Goal: Check status: Check status

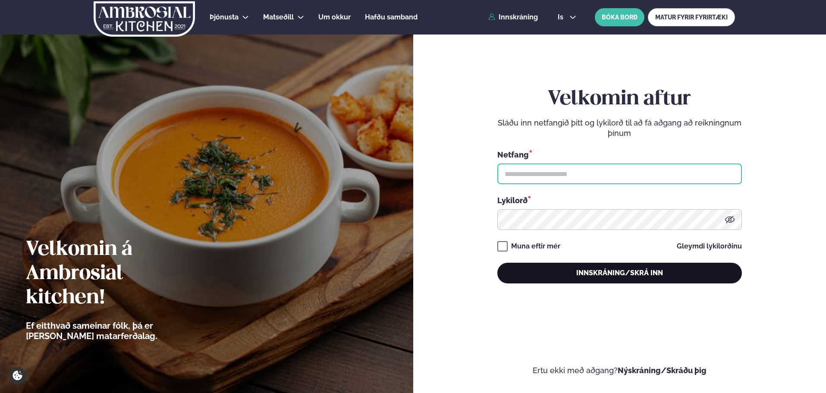
type input "**********"
click at [621, 277] on button "Innskráning/Skrá inn" at bounding box center [620, 273] width 245 height 21
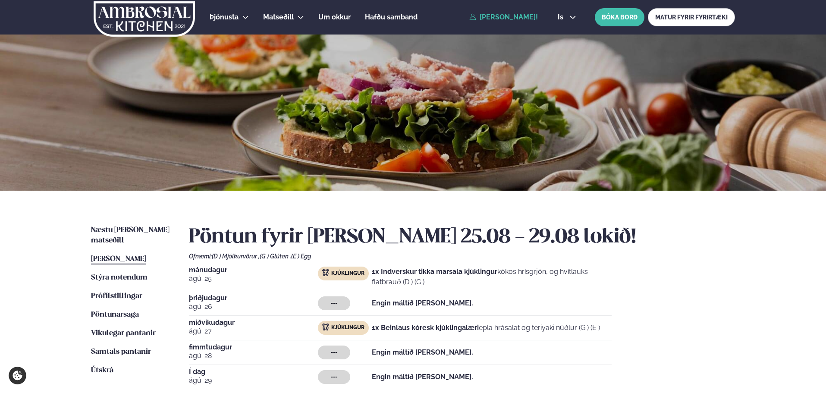
drag, startPoint x: 126, startPoint y: 248, endPoint x: 220, endPoint y: 269, distance: 96.3
click at [126, 255] on span "[PERSON_NAME]" at bounding box center [118, 258] width 55 height 7
click at [152, 330] on span "Vikulegar pantanir" at bounding box center [123, 333] width 65 height 7
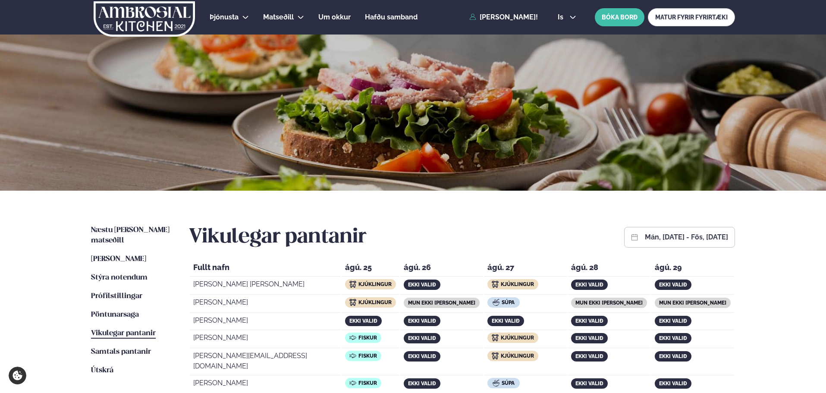
click at [645, 236] on button "mán, [DATE] - fös, [DATE]" at bounding box center [686, 237] width 83 height 7
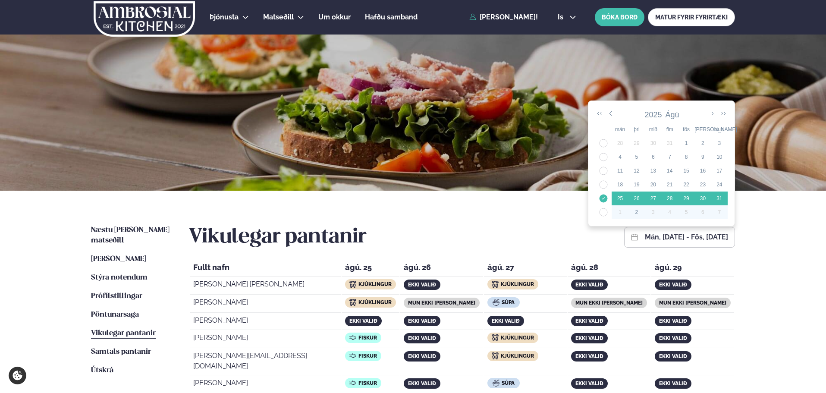
click at [637, 214] on div "2" at bounding box center [637, 212] width 16 height 8
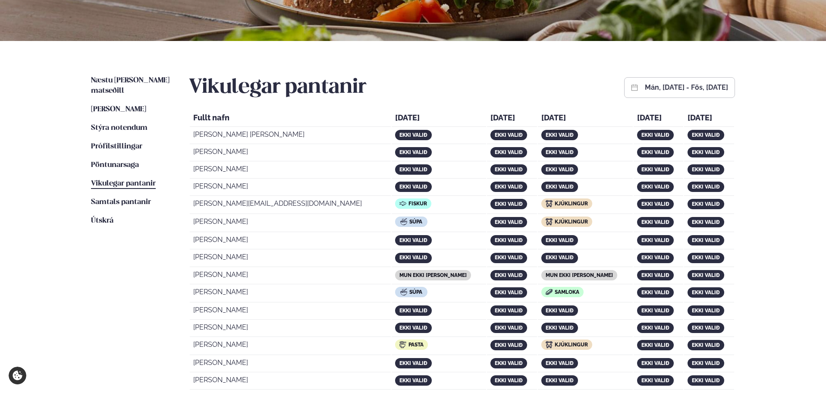
scroll to position [173, 0]
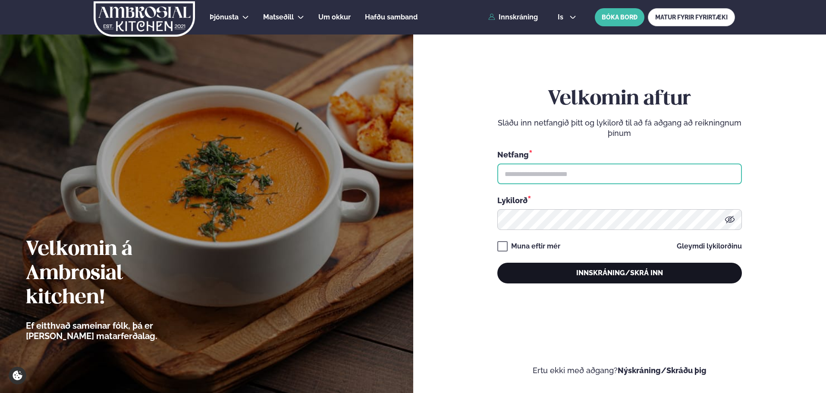
type input "**********"
click at [620, 267] on button "Innskráning/Skrá inn" at bounding box center [620, 273] width 245 height 21
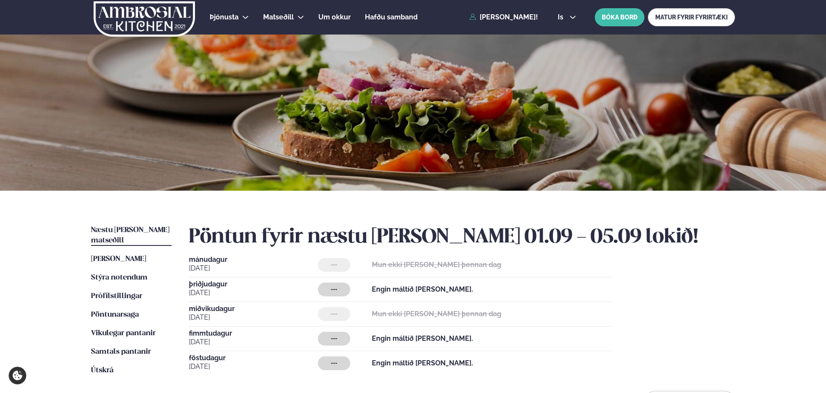
click at [139, 227] on span "Næstu [PERSON_NAME] matseðill" at bounding box center [130, 236] width 79 height 18
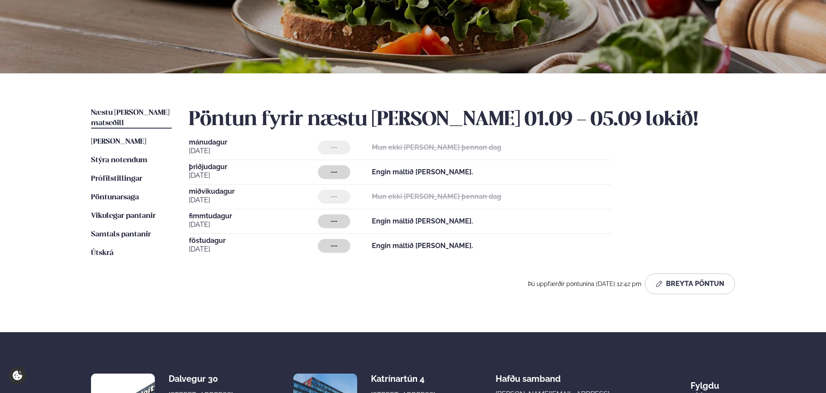
scroll to position [129, 0]
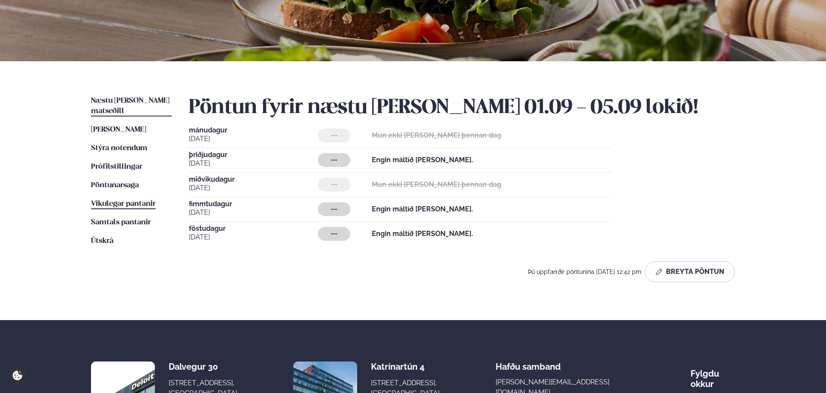
click at [110, 200] on span "Vikulegar pantanir" at bounding box center [123, 203] width 65 height 7
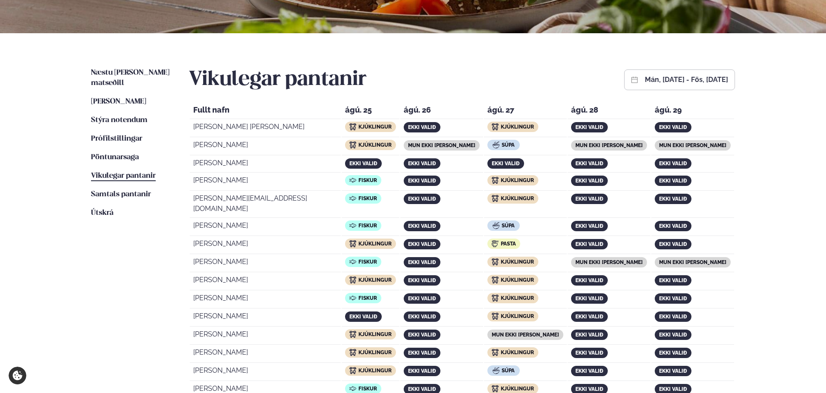
scroll to position [173, 0]
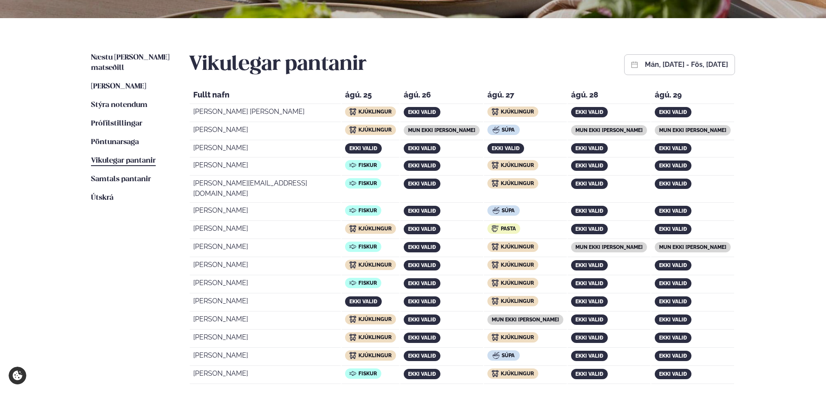
click at [663, 61] on button "mán, [DATE] - fös, [DATE]" at bounding box center [686, 64] width 83 height 7
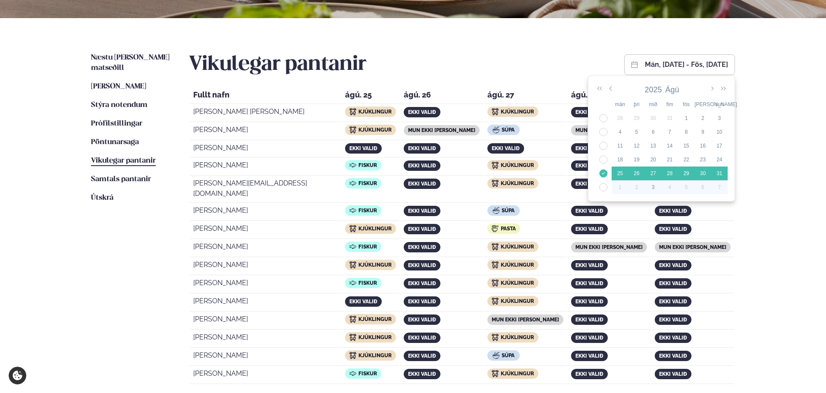
click at [646, 184] on div "3" at bounding box center [653, 187] width 16 height 8
